Goal: Find specific page/section: Find specific page/section

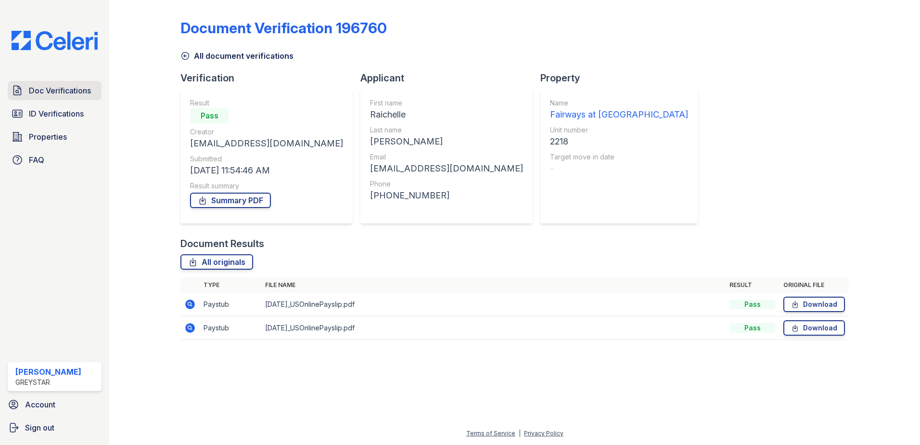
click at [35, 87] on span "Doc Verifications" at bounding box center [60, 91] width 62 height 12
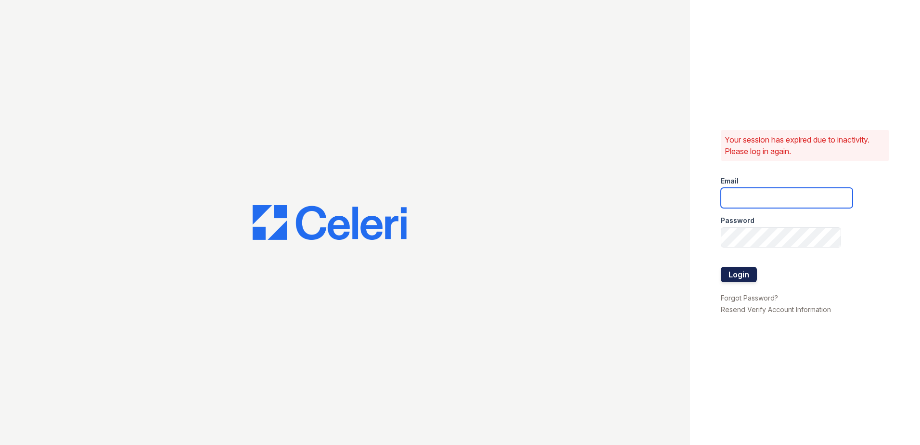
type input "[EMAIL_ADDRESS][DOMAIN_NAME]"
click at [734, 279] on button "Login" at bounding box center [739, 274] width 36 height 15
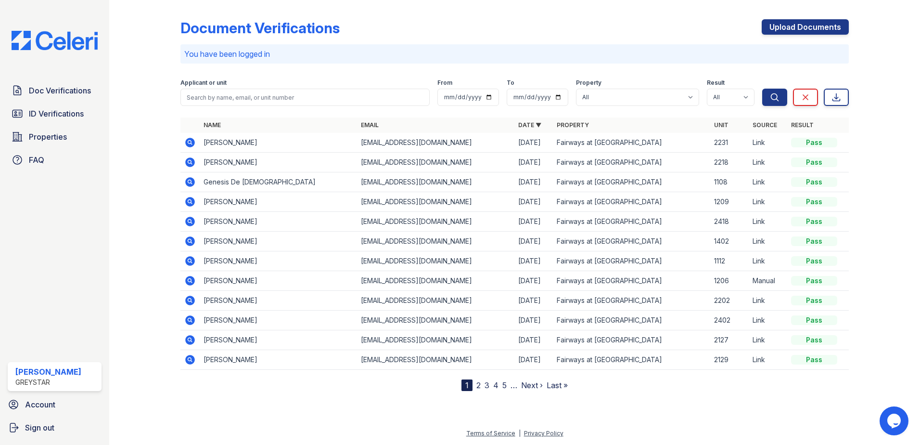
drag, startPoint x: 292, startPoint y: 109, endPoint x: 303, endPoint y: 110, distance: 10.6
click at [292, 110] on div "Document Verifications Upload Documents You have been logged in Filter Applican…" at bounding box center [514, 197] width 668 height 387
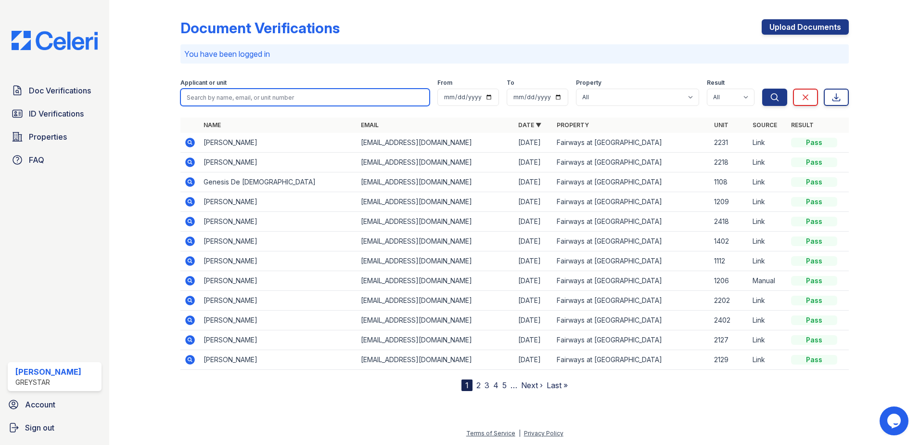
click at [301, 102] on input "search" at bounding box center [304, 97] width 249 height 17
type input "stoylar"
click at [762, 89] on button "Search" at bounding box center [774, 97] width 25 height 17
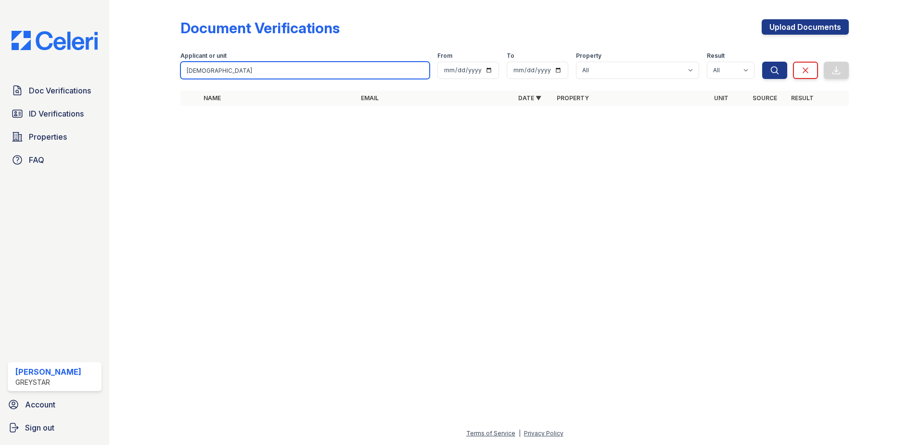
drag, startPoint x: 283, startPoint y: 67, endPoint x: -128, endPoint y: 58, distance: 411.0
click at [0, 58] on html "Doc Verifications ID Verifications Properties FAQ Alexandria Esteves Greystar A…" at bounding box center [460, 222] width 920 height 445
type input "2309"
click at [762, 62] on button "Search" at bounding box center [774, 70] width 25 height 17
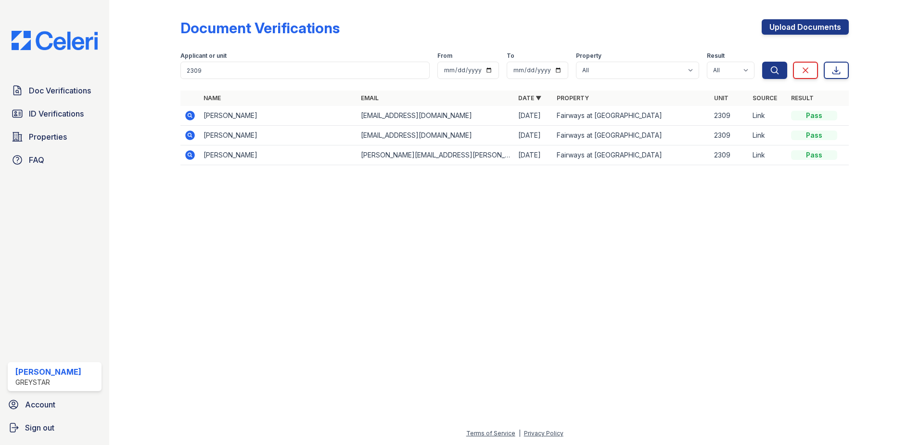
click at [189, 158] on icon at bounding box center [190, 155] width 10 height 10
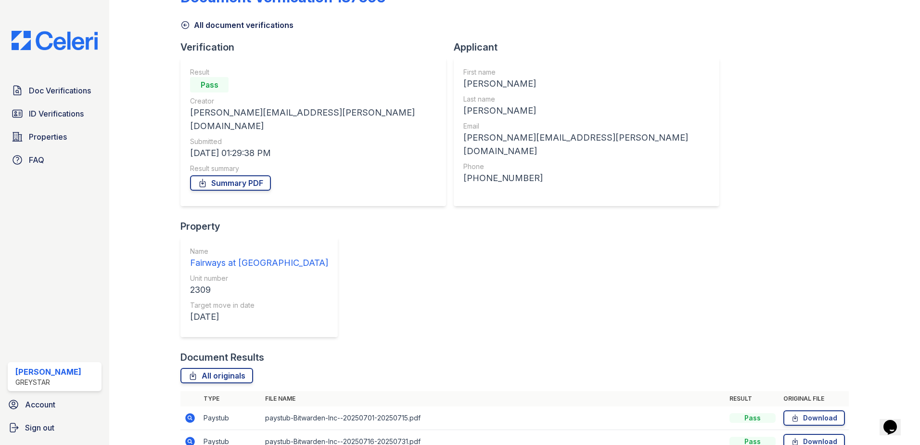
scroll to position [55, 0]
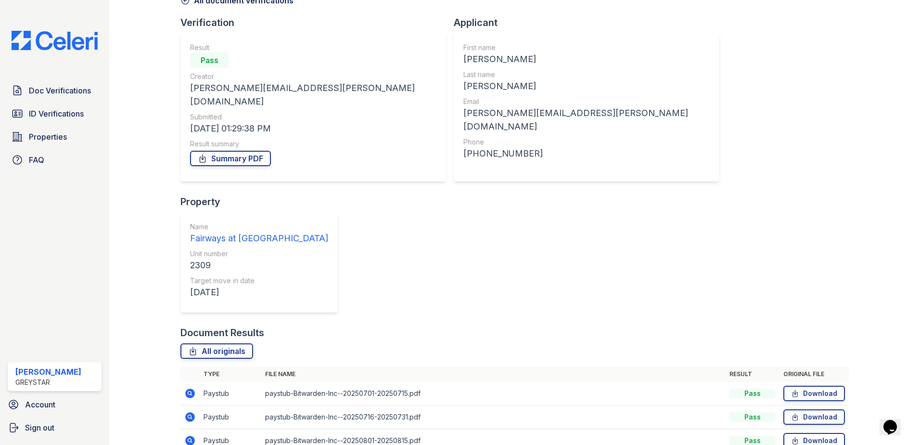
click at [190, 388] on icon at bounding box center [190, 393] width 10 height 10
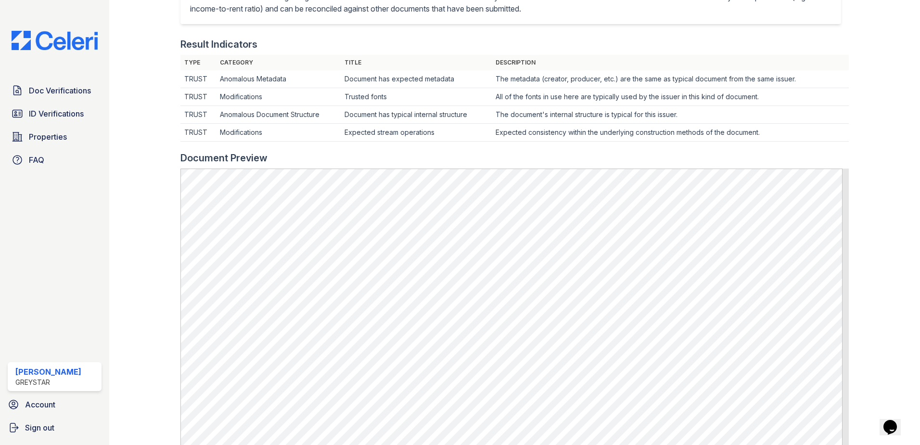
scroll to position [289, 0]
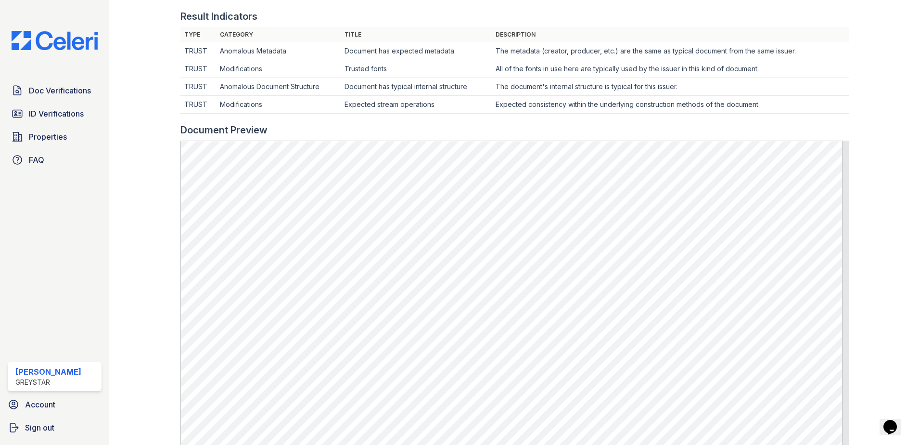
drag, startPoint x: 746, startPoint y: 107, endPoint x: 747, endPoint y: 51, distance: 55.8
click at [746, 107] on td "Expected consistency within the underlying construction methods of the document." at bounding box center [670, 105] width 357 height 18
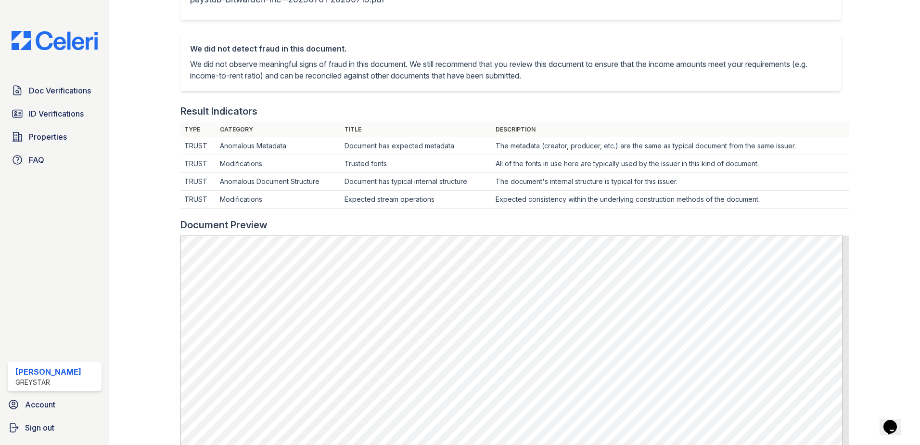
scroll to position [96, 0]
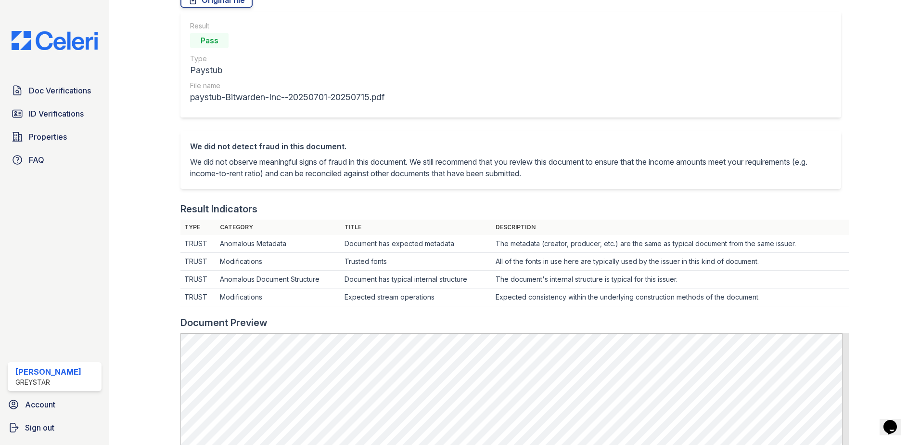
click at [68, 46] on img at bounding box center [55, 40] width 102 height 19
